Goal: Navigation & Orientation: Find specific page/section

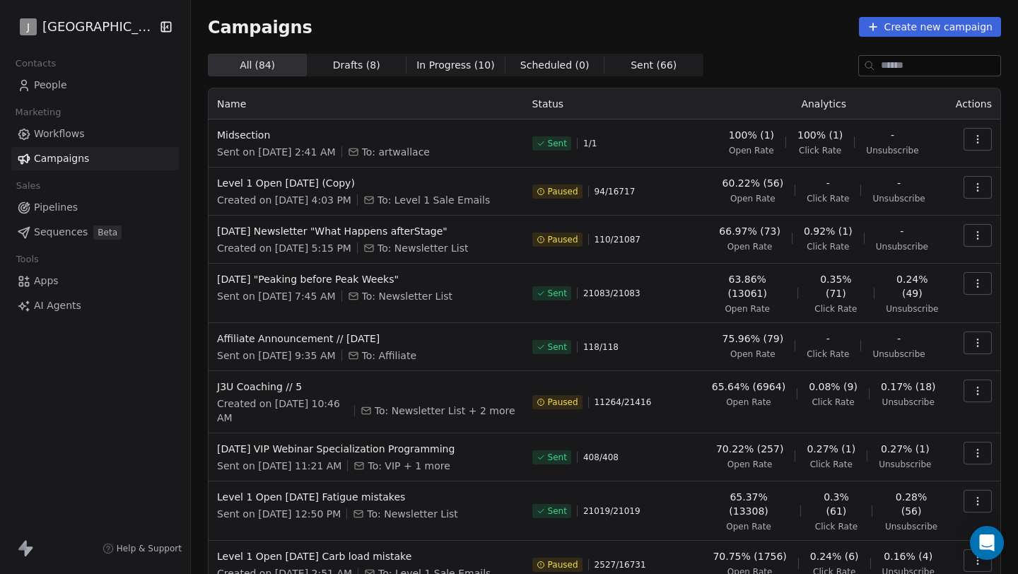
click at [107, 209] on link "Pipelines" at bounding box center [95, 207] width 168 height 23
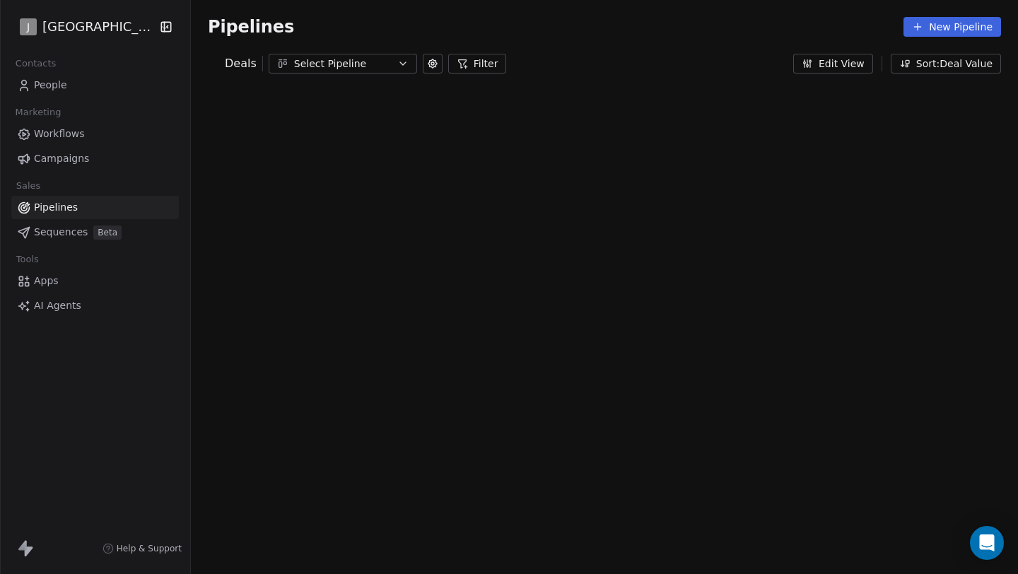
click at [100, 112] on div "Marketing" at bounding box center [95, 113] width 168 height 20
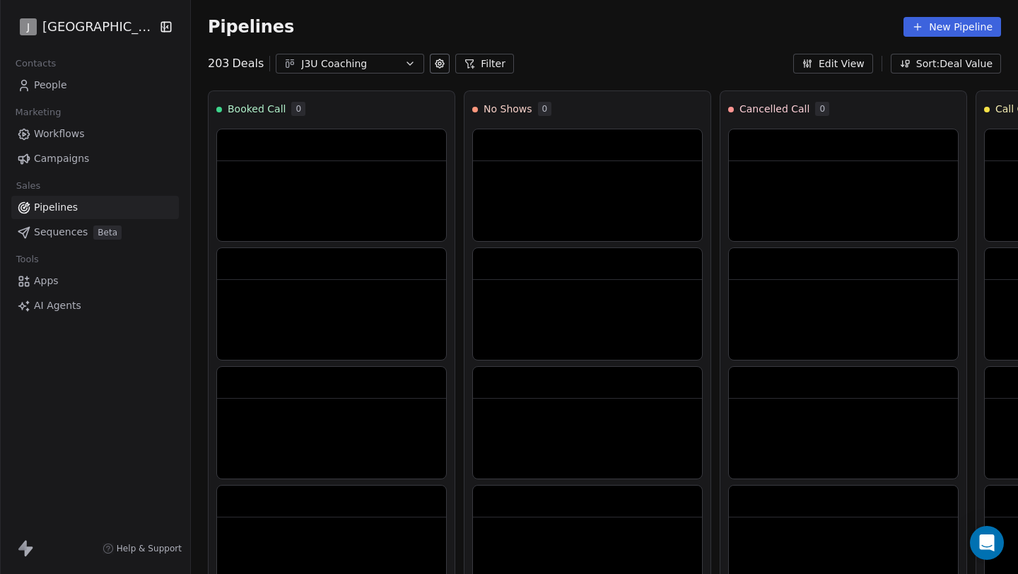
click at [93, 119] on div "Marketing" at bounding box center [95, 113] width 168 height 20
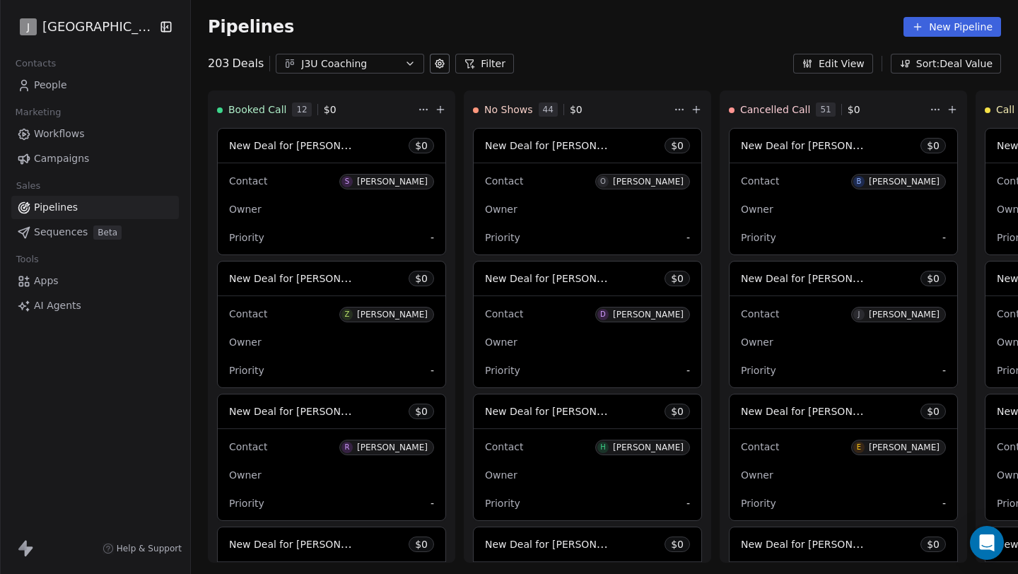
click at [90, 127] on link "Workflows" at bounding box center [95, 133] width 168 height 23
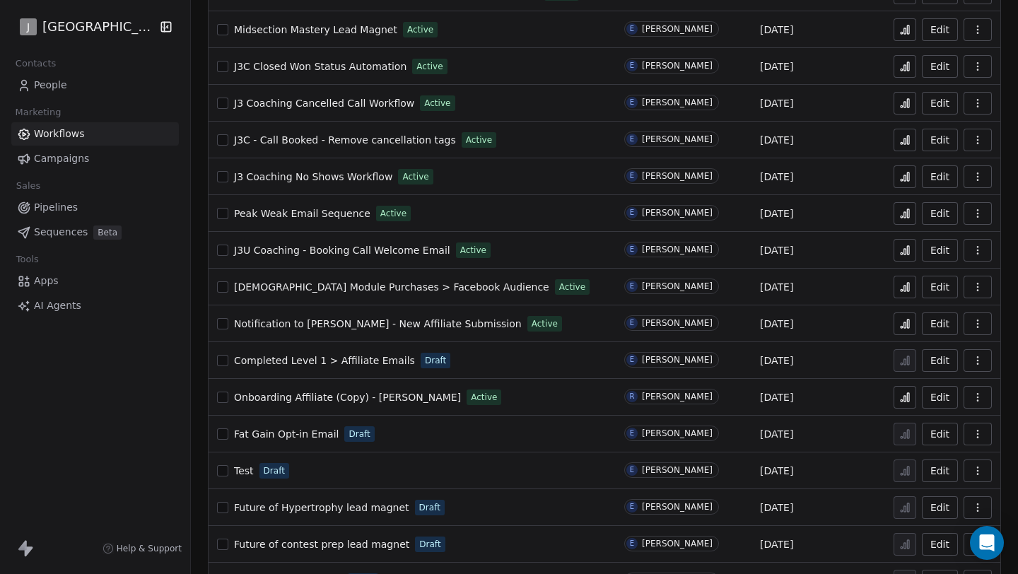
scroll to position [624, 0]
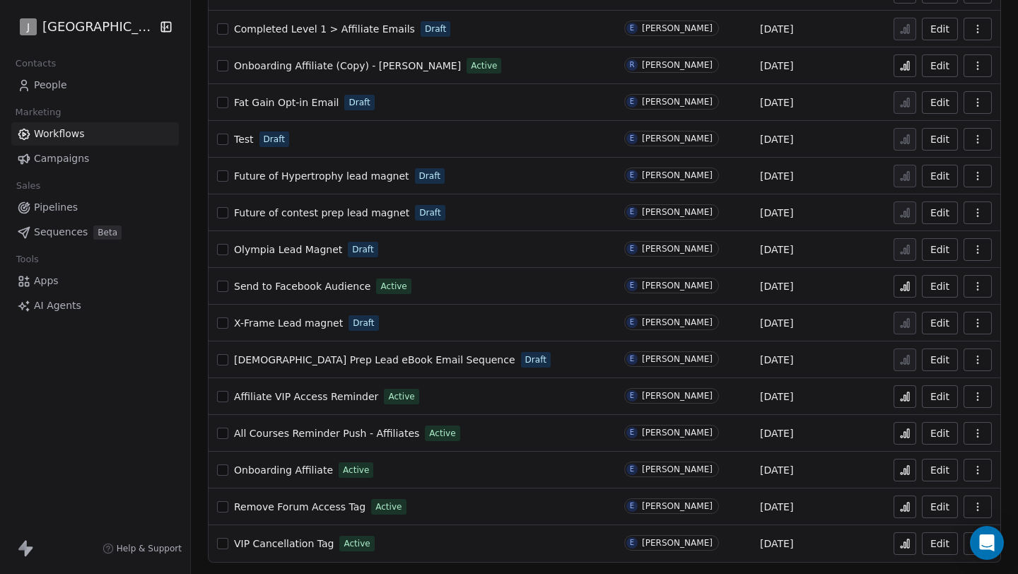
click at [305, 366] on span "[DEMOGRAPHIC_DATA] Prep Lead eBook Email Sequence" at bounding box center [374, 359] width 281 height 11
